Goal: Task Accomplishment & Management: Manage account settings

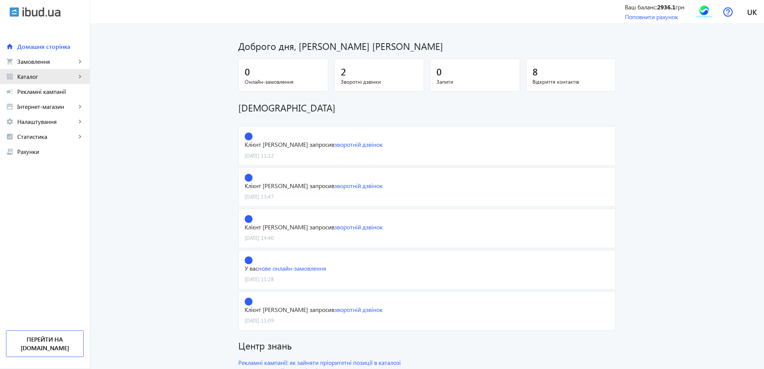
click at [34, 79] on span "Каталог" at bounding box center [46, 77] width 59 height 8
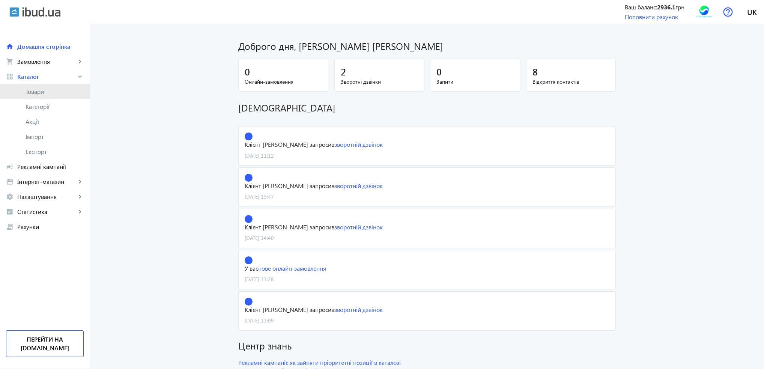
click at [33, 88] on span "Товари" at bounding box center [55, 92] width 58 height 8
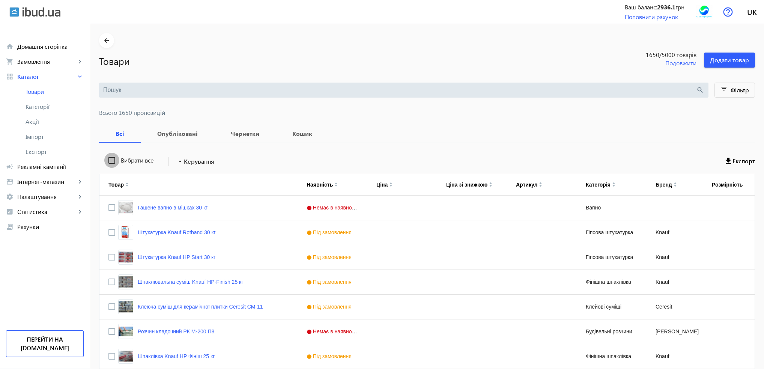
click at [107, 160] on input "Вибрати все" at bounding box center [111, 160] width 15 height 15
checkbox input "true"
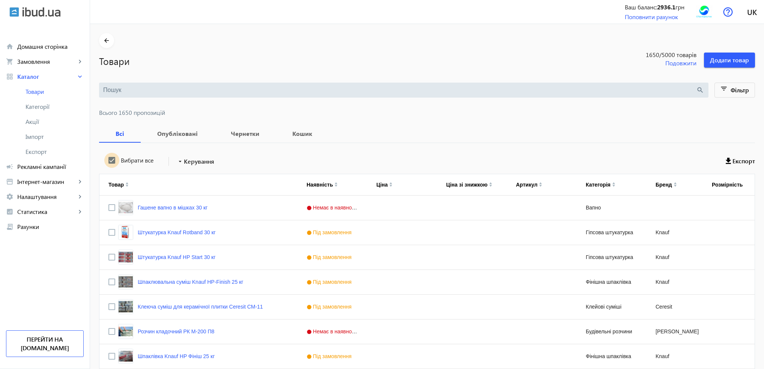
checkbox input "true"
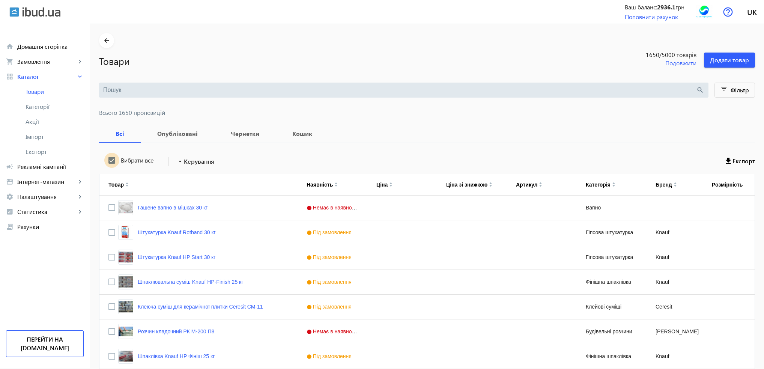
checkbox input "true"
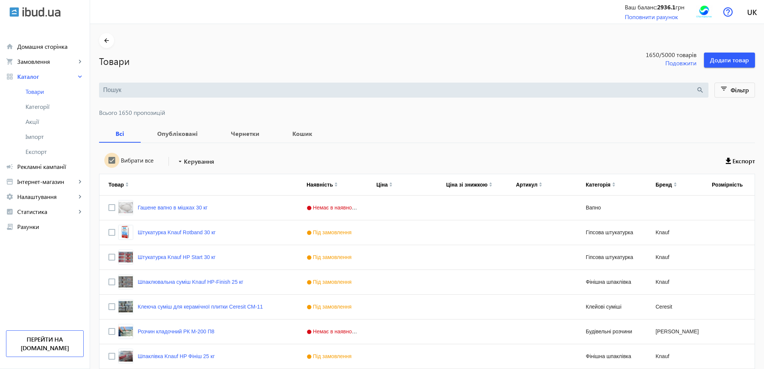
checkbox input "true"
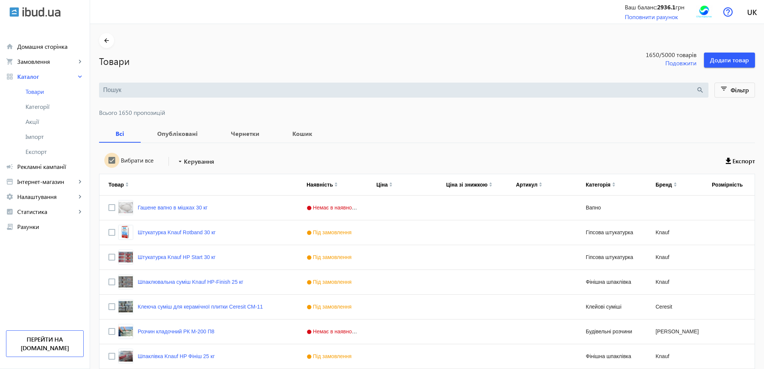
checkbox input "true"
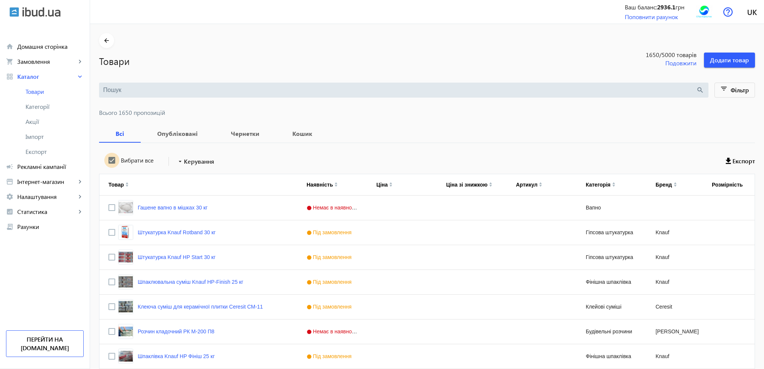
checkbox input "true"
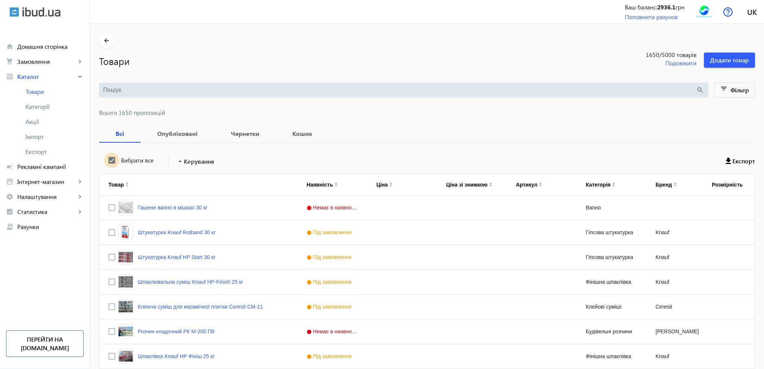
checkbox input "true"
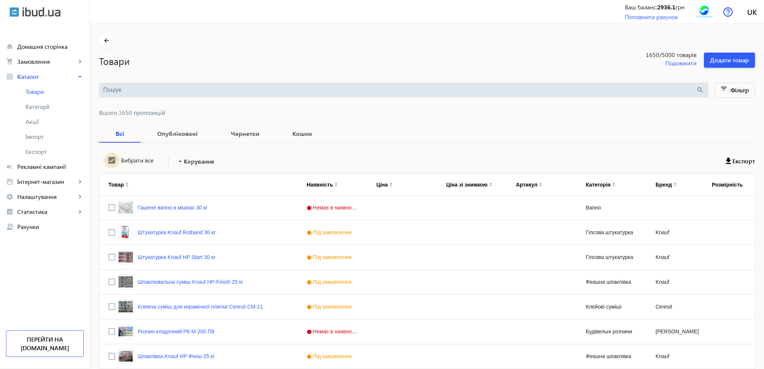
checkbox input "true"
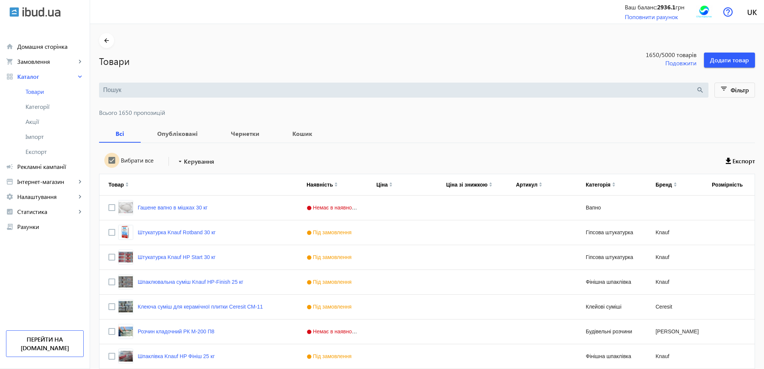
checkbox input "true"
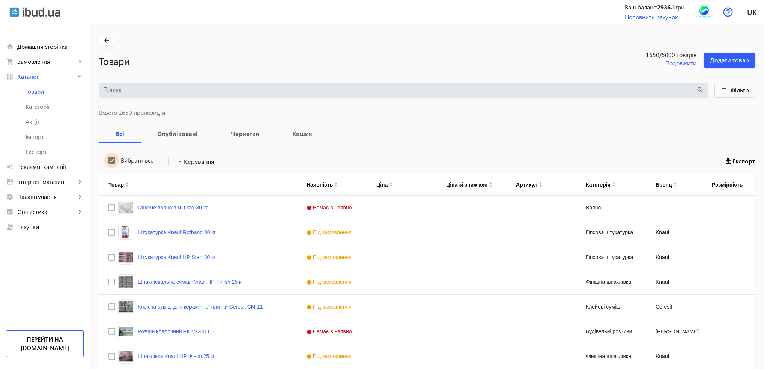
checkbox input "true"
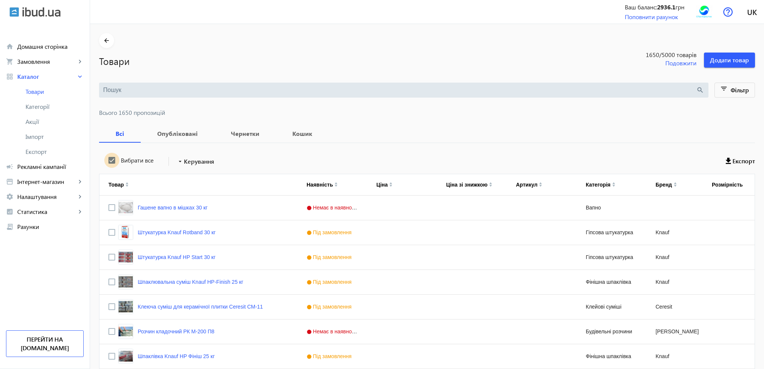
checkbox input "true"
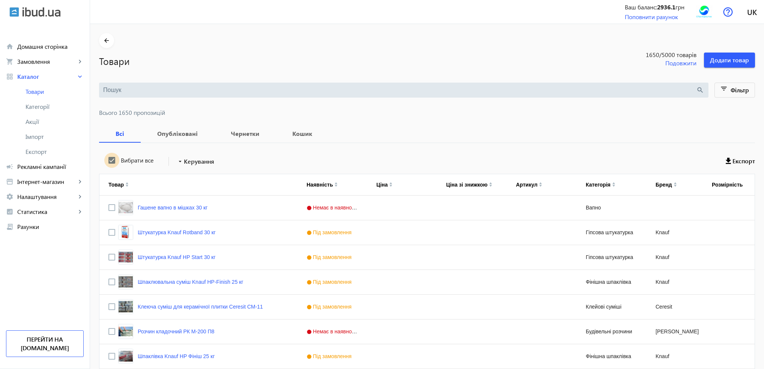
checkbox input "true"
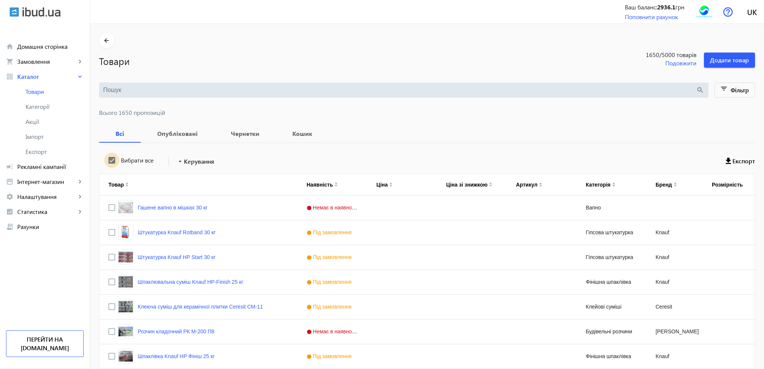
checkbox input "true"
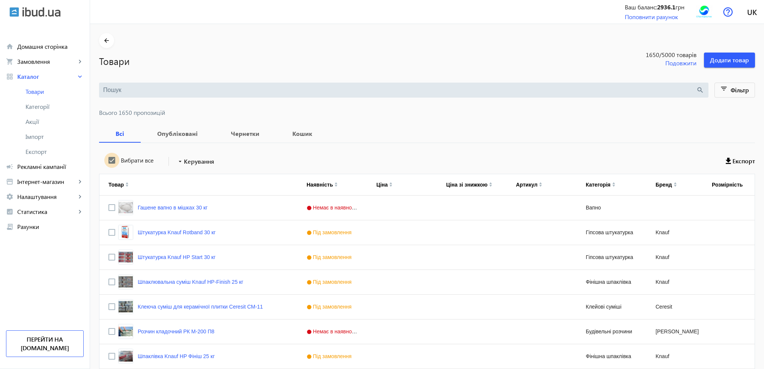
checkbox input "true"
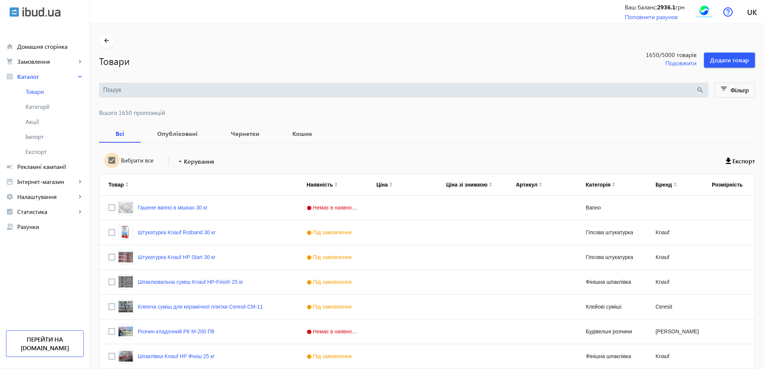
checkbox input "true"
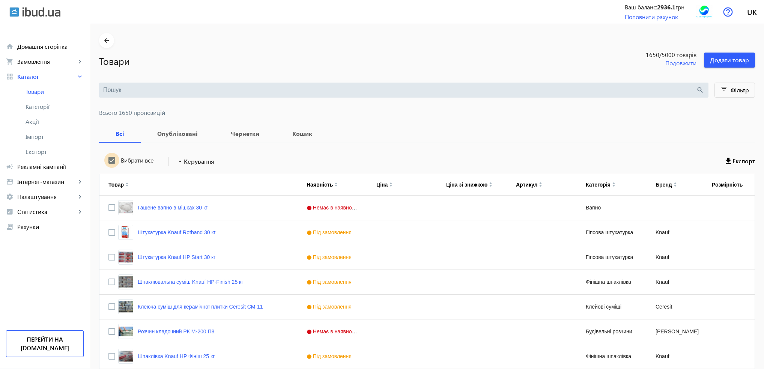
checkbox input "true"
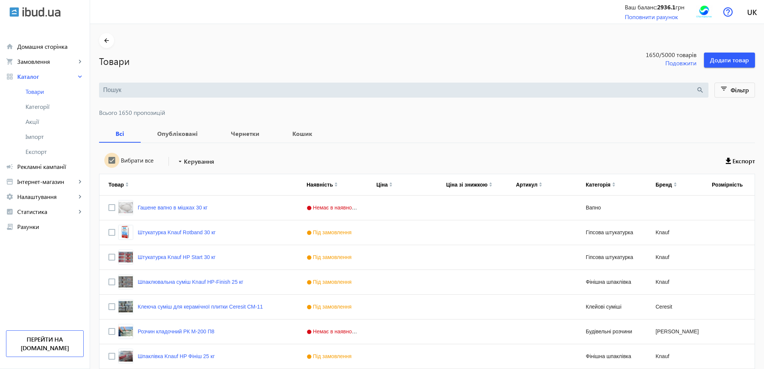
checkbox input "true"
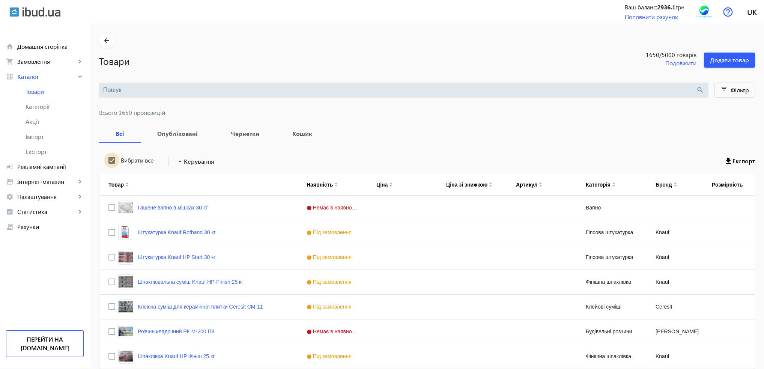
checkbox input "true"
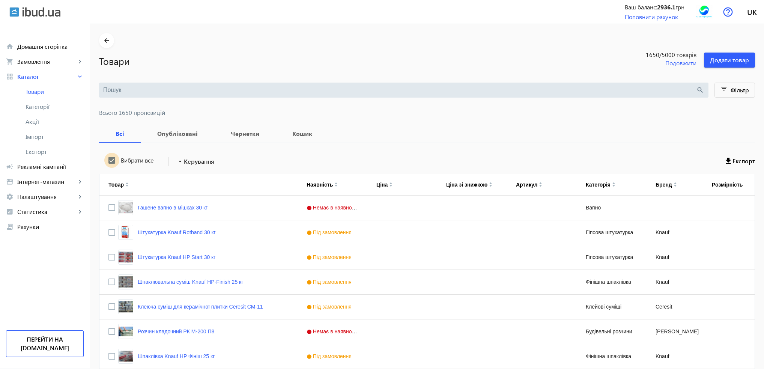
checkbox input "true"
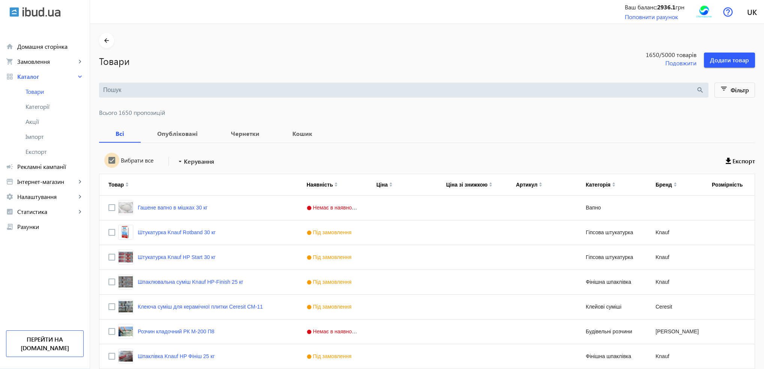
checkbox input "true"
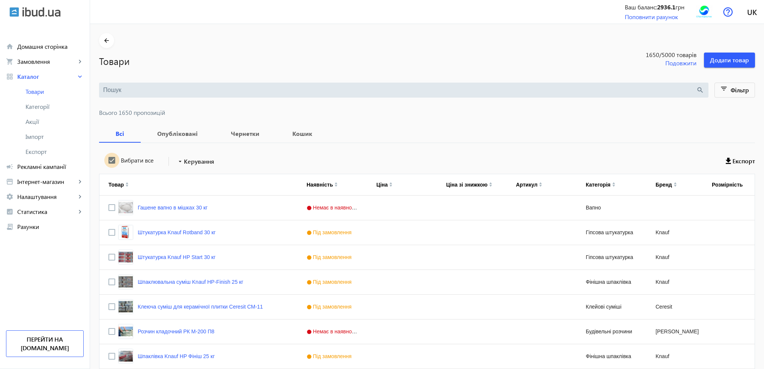
checkbox input "true"
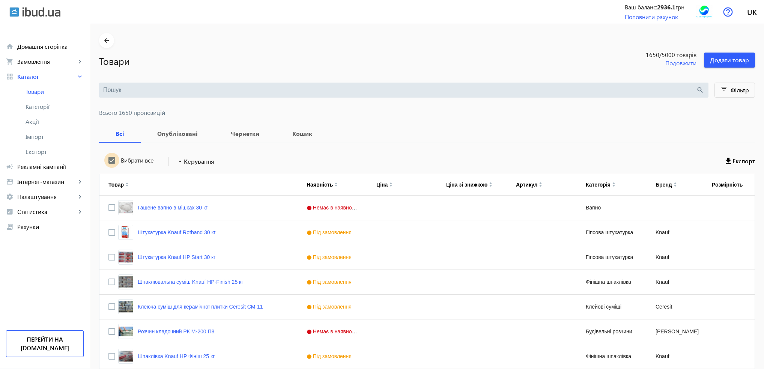
checkbox input "true"
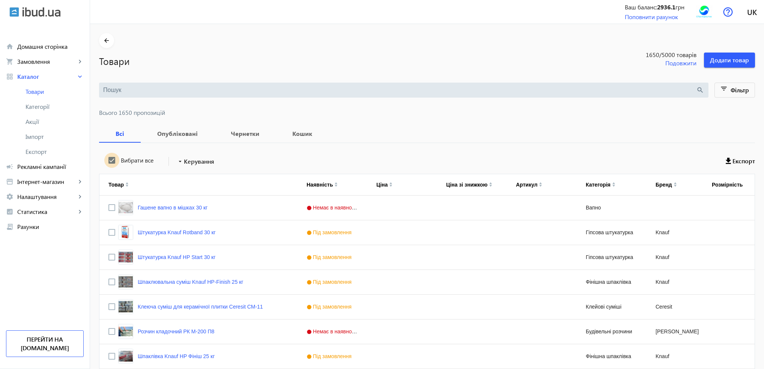
checkbox input "true"
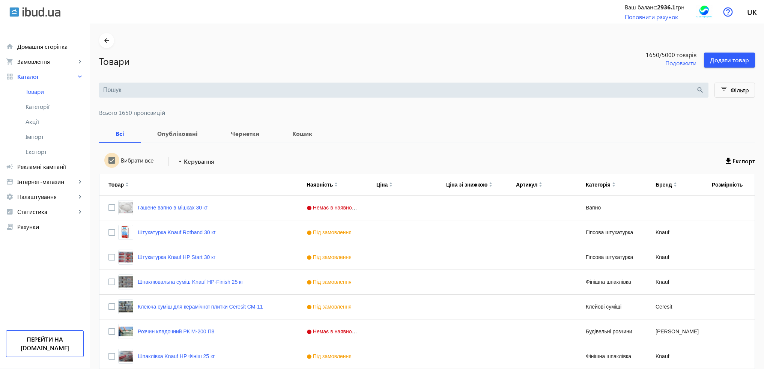
checkbox input "true"
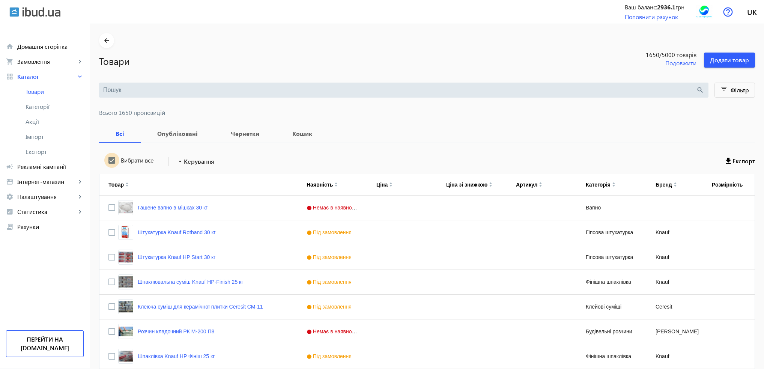
checkbox input "true"
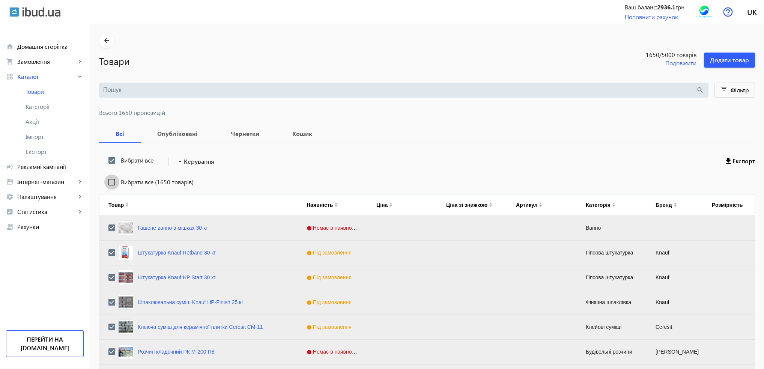
click at [107, 179] on input "Вибрати все (1650 товарів)" at bounding box center [111, 182] width 15 height 15
checkbox input "true"
click at [179, 162] on mat-icon "arrow_drop_down" at bounding box center [180, 162] width 8 height 8
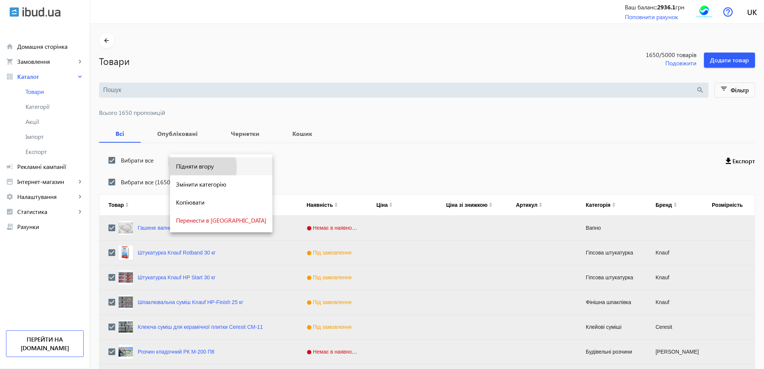
click at [191, 168] on span "Підняти вгору" at bounding box center [221, 166] width 90 height 6
